Goal: Task Accomplishment & Management: Manage account settings

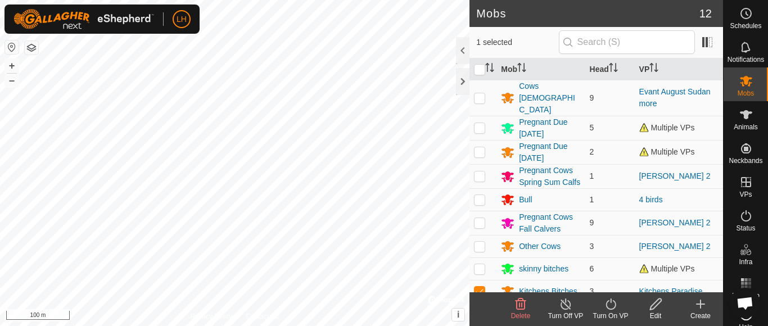
scroll to position [83, 0]
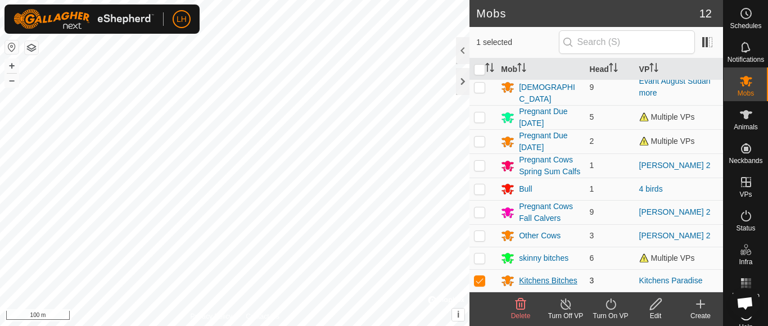
click at [544, 282] on div "Kitchens Bitches" at bounding box center [548, 281] width 58 height 12
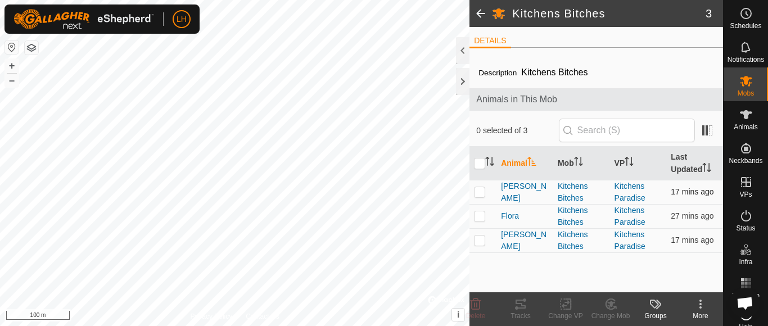
click at [481, 193] on p-checkbox at bounding box center [479, 191] width 11 height 9
checkbox input "true"
click at [479, 218] on p-checkbox at bounding box center [479, 215] width 11 height 9
checkbox input "true"
click at [478, 240] on p-checkbox at bounding box center [479, 240] width 11 height 9
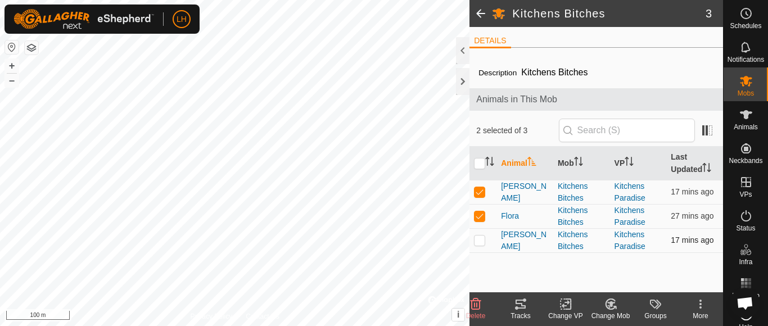
checkbox input "true"
click at [12, 65] on button "+" at bounding box center [11, 65] width 13 height 13
click at [10, 83] on button "–" at bounding box center [11, 80] width 13 height 13
click at [13, 68] on button "+" at bounding box center [11, 65] width 13 height 13
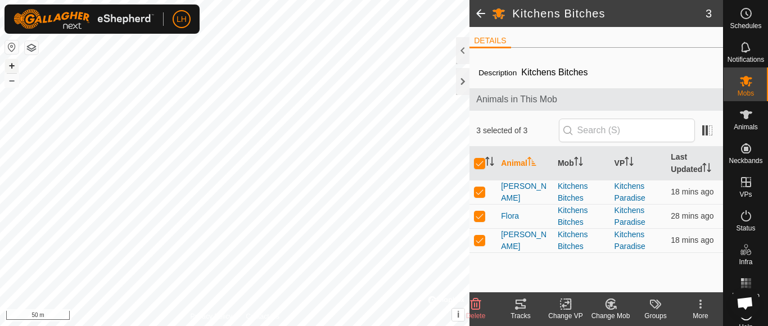
click at [13, 68] on button "+" at bounding box center [11, 65] width 13 height 13
click at [6, 82] on button "–" at bounding box center [11, 80] width 13 height 13
click at [12, 82] on button "–" at bounding box center [11, 80] width 13 height 13
